Goal: Information Seeking & Learning: Learn about a topic

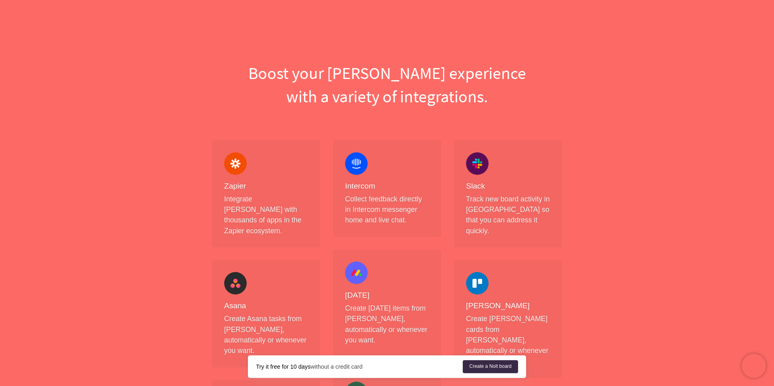
scroll to position [23, 0]
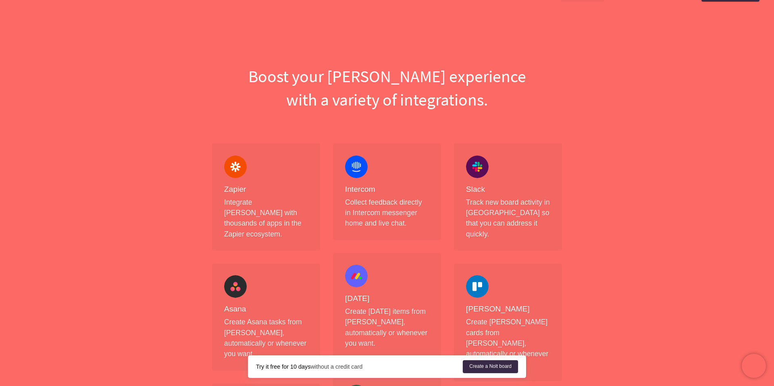
click at [243, 183] on div "Zapier Integrate [PERSON_NAME] with thousands of apps in the Zapier ecosystem." at bounding box center [266, 198] width 84 height 84
drag, startPoint x: 261, startPoint y: 182, endPoint x: 297, endPoint y: 185, distance: 36.4
click at [297, 185] on div "Zapier Integrate [PERSON_NAME] with thousands of apps in the Zapier ecosystem." at bounding box center [266, 198] width 84 height 84
drag, startPoint x: 333, startPoint y: 150, endPoint x: 398, endPoint y: 219, distance: 94.1
click at [404, 219] on div "Intercom Collect feedback directly in Intercom messenger home and live chat." at bounding box center [387, 192] width 108 height 96
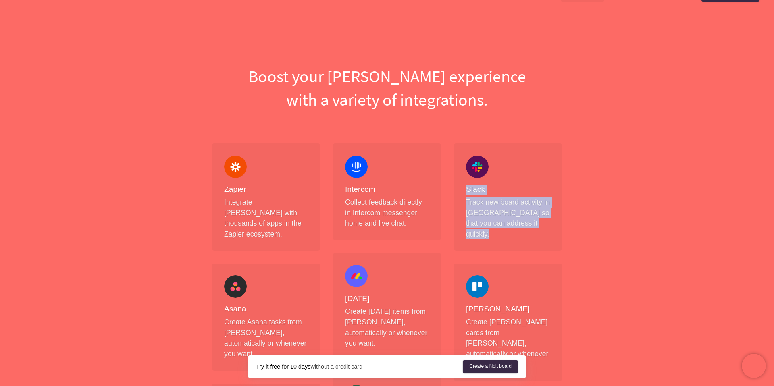
drag, startPoint x: 455, startPoint y: 148, endPoint x: 531, endPoint y: 246, distance: 124.2
drag, startPoint x: 543, startPoint y: 232, endPoint x: 484, endPoint y: 191, distance: 71.9
click at [484, 191] on div "Slack Track new board activity in [GEOGRAPHIC_DATA] so that you can address it …" at bounding box center [508, 197] width 108 height 107
click at [466, 157] on div "Slack Track new board activity in [GEOGRAPHIC_DATA] so that you can address it …" at bounding box center [508, 198] width 84 height 84
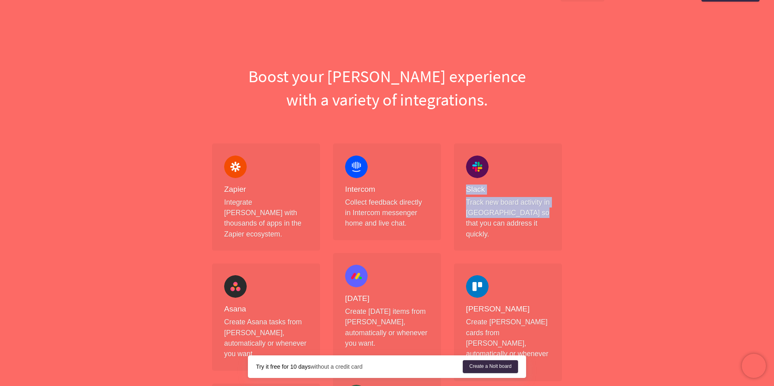
drag, startPoint x: 466, startPoint y: 152, endPoint x: 536, endPoint y: 218, distance: 96.4
click at [536, 218] on div "Slack Track new board activity in [GEOGRAPHIC_DATA] so that you can address it …" at bounding box center [508, 197] width 108 height 107
click at [531, 224] on p "Track new board activity in [GEOGRAPHIC_DATA] so that you can address it quickl…" at bounding box center [508, 218] width 84 height 43
drag, startPoint x: 524, startPoint y: 227, endPoint x: 469, endPoint y: 149, distance: 95.2
click at [469, 149] on div "Slack Track new board activity in [GEOGRAPHIC_DATA] so that you can address it …" at bounding box center [508, 197] width 108 height 107
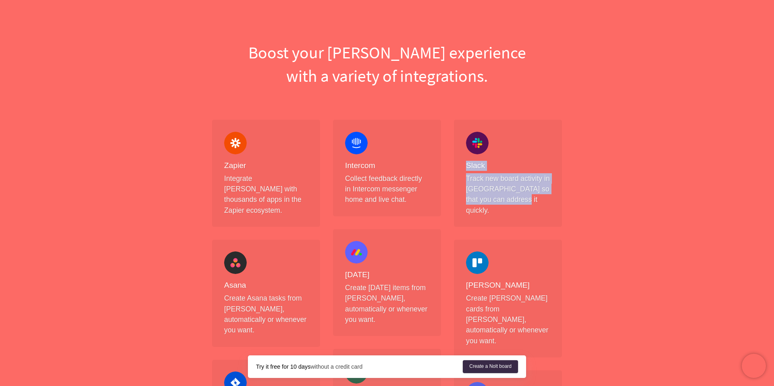
scroll to position [0, 0]
